Goal: Information Seeking & Learning: Find specific fact

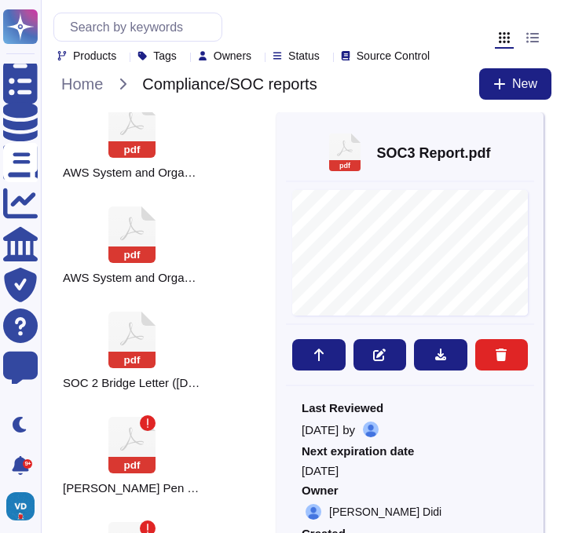
scroll to position [11, 0]
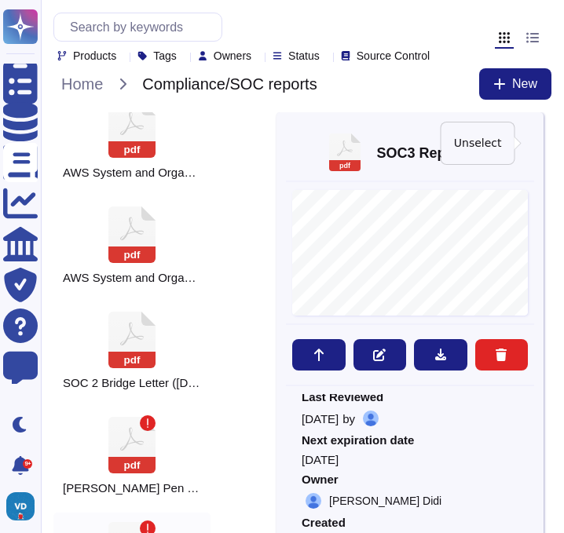
click at [534, 129] on icon at bounding box center [534, 129] width 0 height 0
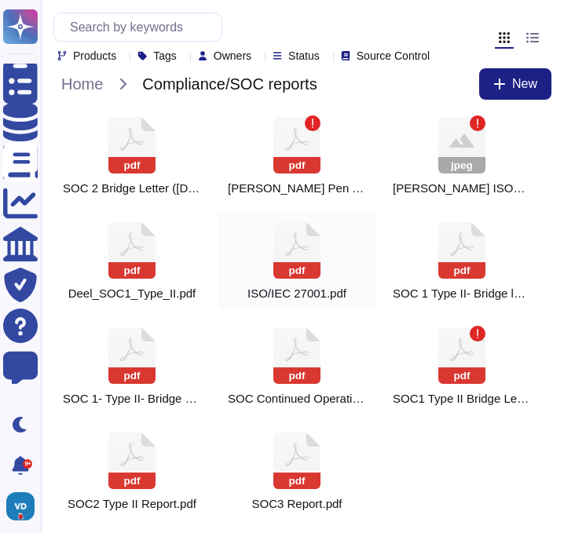
scroll to position [0, 0]
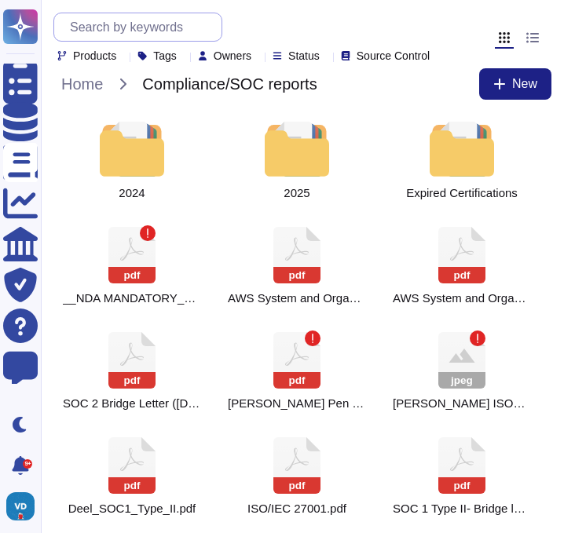
click at [142, 30] on input "text" at bounding box center [141, 26] width 159 height 27
click at [76, 96] on span "Home" at bounding box center [81, 84] width 57 height 24
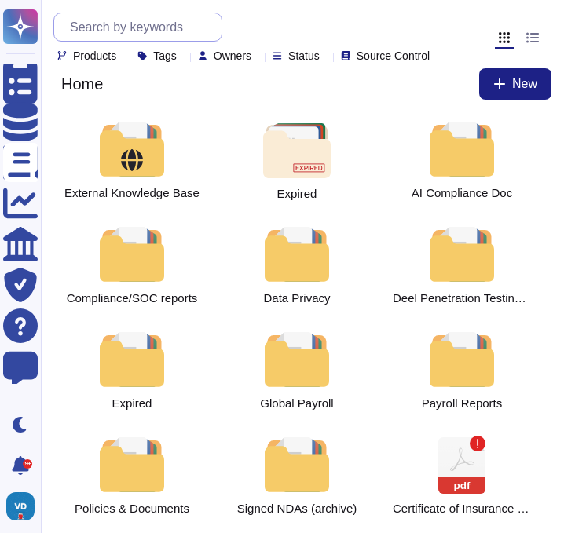
click at [159, 25] on input "text" at bounding box center [141, 26] width 159 height 27
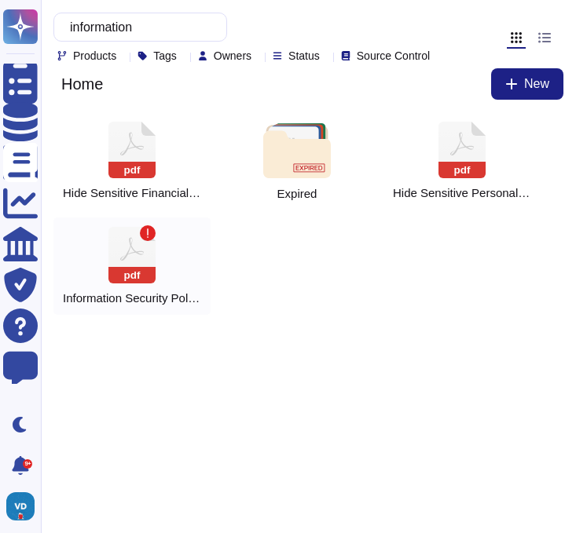
type input "information"
click at [153, 284] on rect at bounding box center [131, 275] width 47 height 16
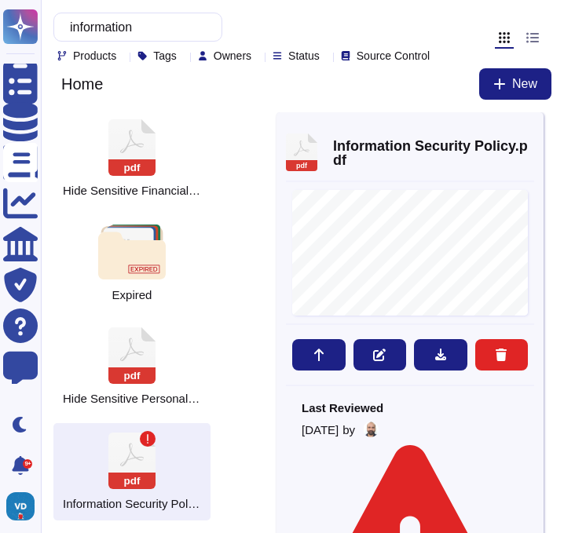
drag, startPoint x: 300, startPoint y: 419, endPoint x: 372, endPoint y: 450, distance: 78.8
click at [372, 450] on div "Last Reviewed [DATE] by Owner [PERSON_NAME] Created [DATE] by" at bounding box center [410, 469] width 248 height 151
copy div "Last Reviewed [DATE]"
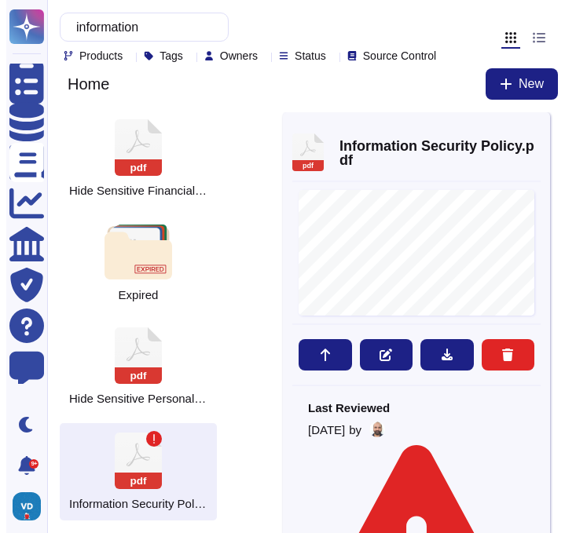
scroll to position [26, 0]
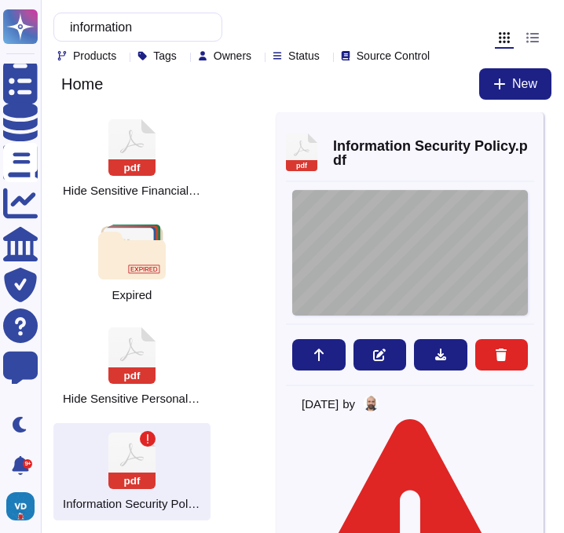
click at [426, 258] on div "Information Security policy Change Record: Date Full Name (Author) Role Change …" at bounding box center [410, 253] width 236 height 126
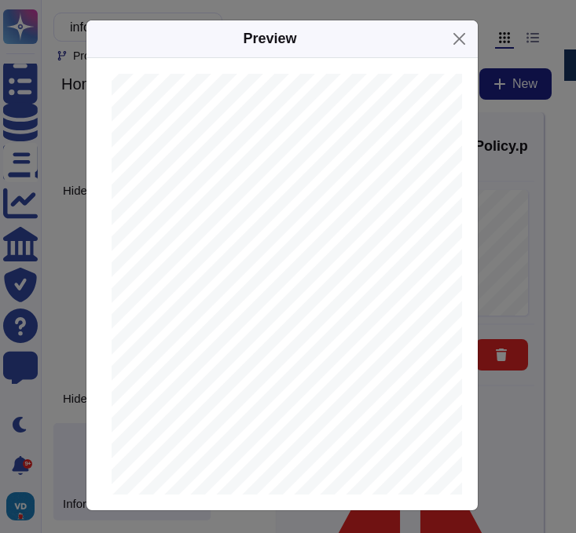
scroll to position [16780, 0]
